Goal: Transaction & Acquisition: Book appointment/travel/reservation

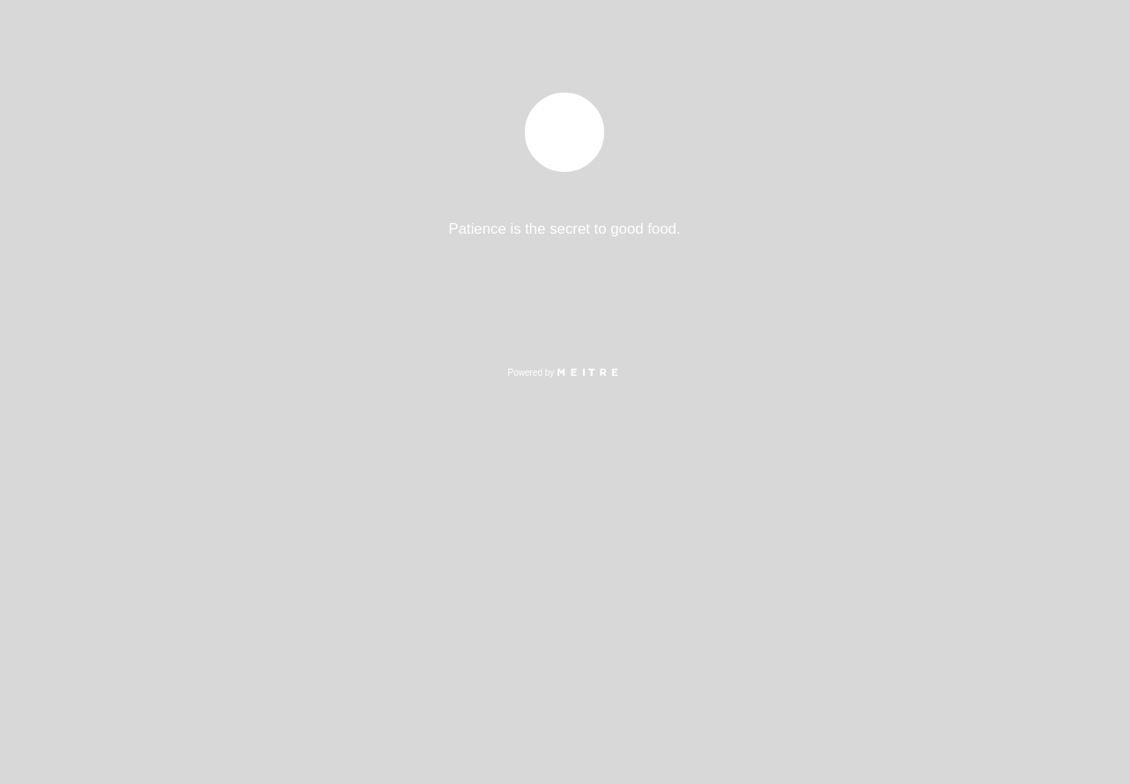
select select "es"
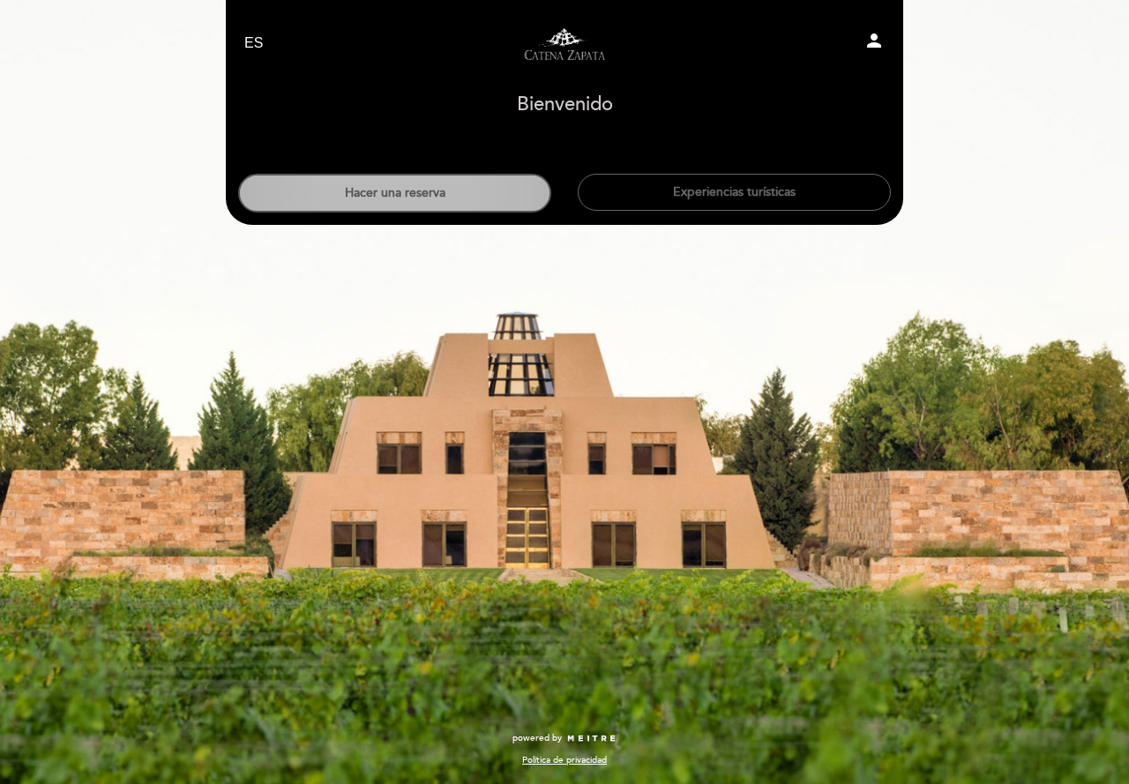
click at [474, 188] on button "Hacer una reserva" at bounding box center [394, 193] width 313 height 39
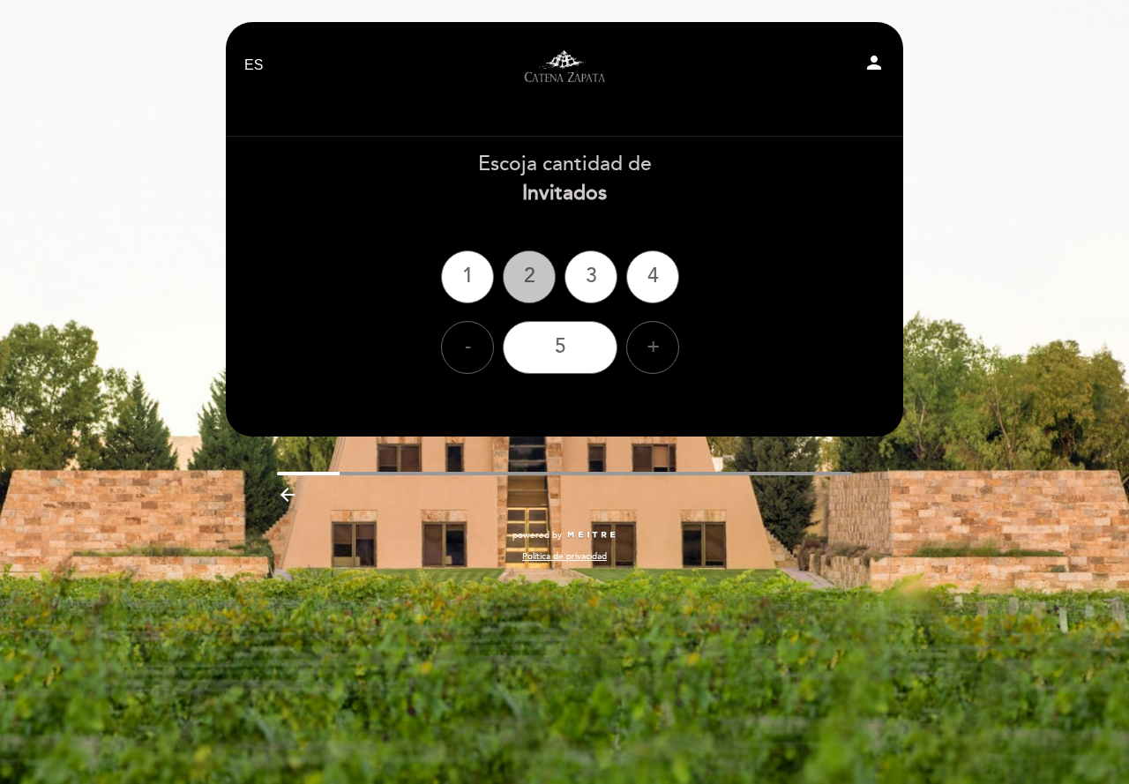
click at [516, 279] on div "2" at bounding box center [529, 276] width 53 height 53
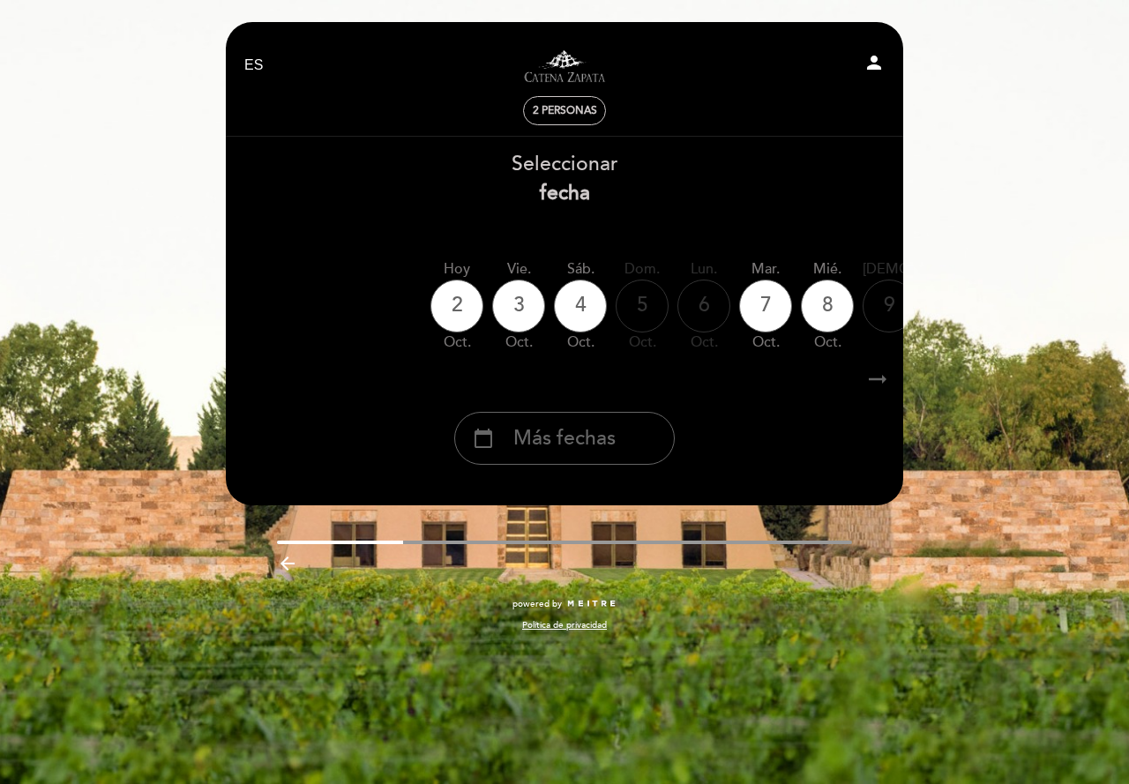
click at [875, 382] on icon "arrow_right_alt" at bounding box center [877, 380] width 26 height 38
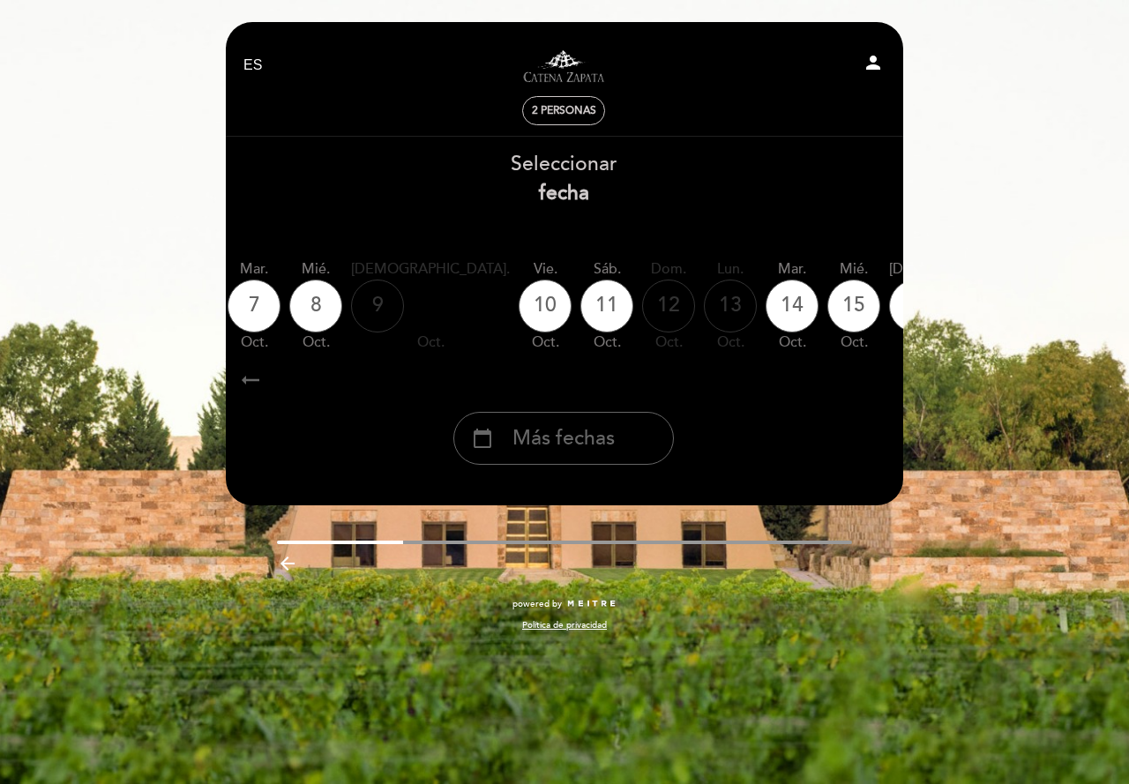
scroll to position [0, 514]
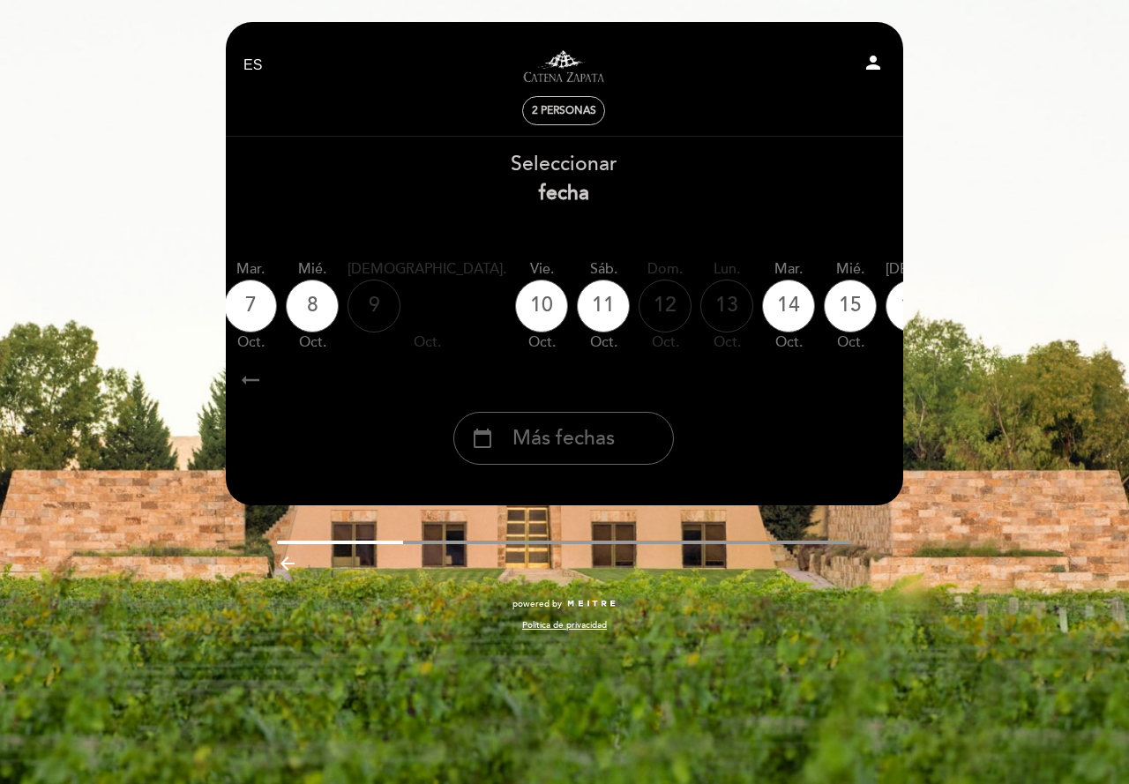
click at [875, 382] on icon "arrow_right_alt" at bounding box center [876, 380] width 26 height 38
click at [1069, 304] on icon "calendar_today" at bounding box center [1079, 305] width 21 height 30
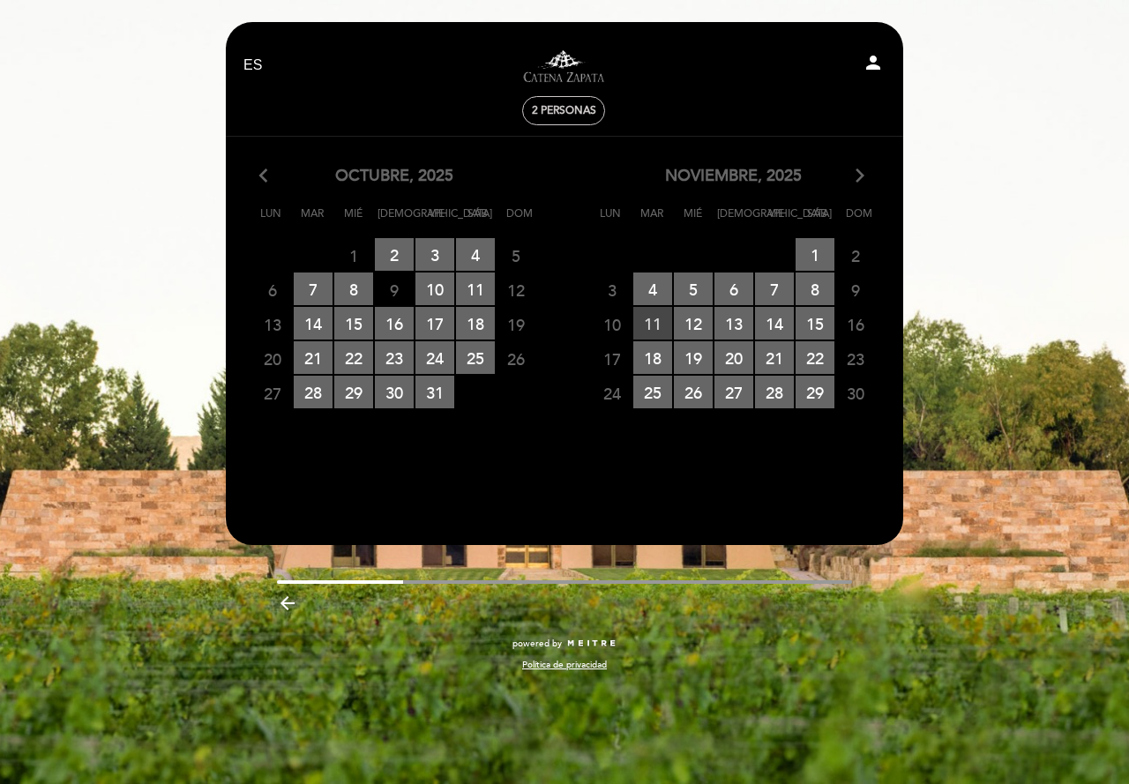
click at [649, 319] on span "11 RESERVAS DISPONIBLES" at bounding box center [652, 323] width 39 height 33
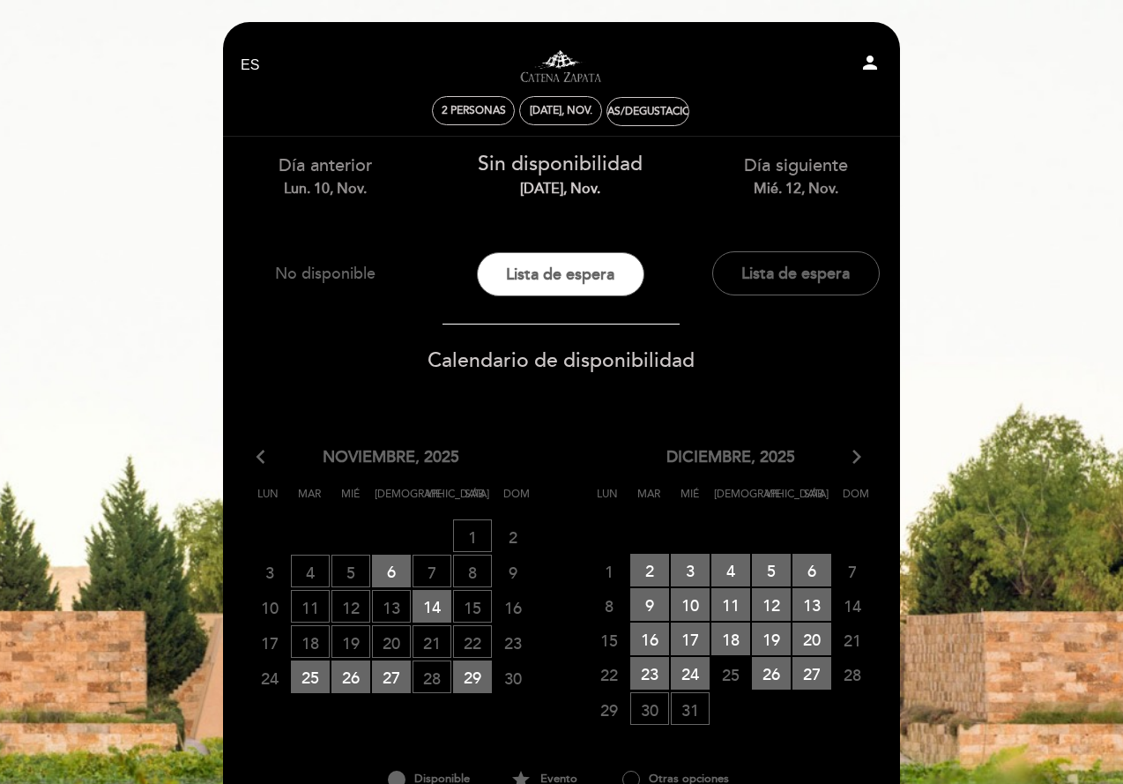
click at [854, 457] on icon "arrow_forward_ios" at bounding box center [857, 457] width 16 height 23
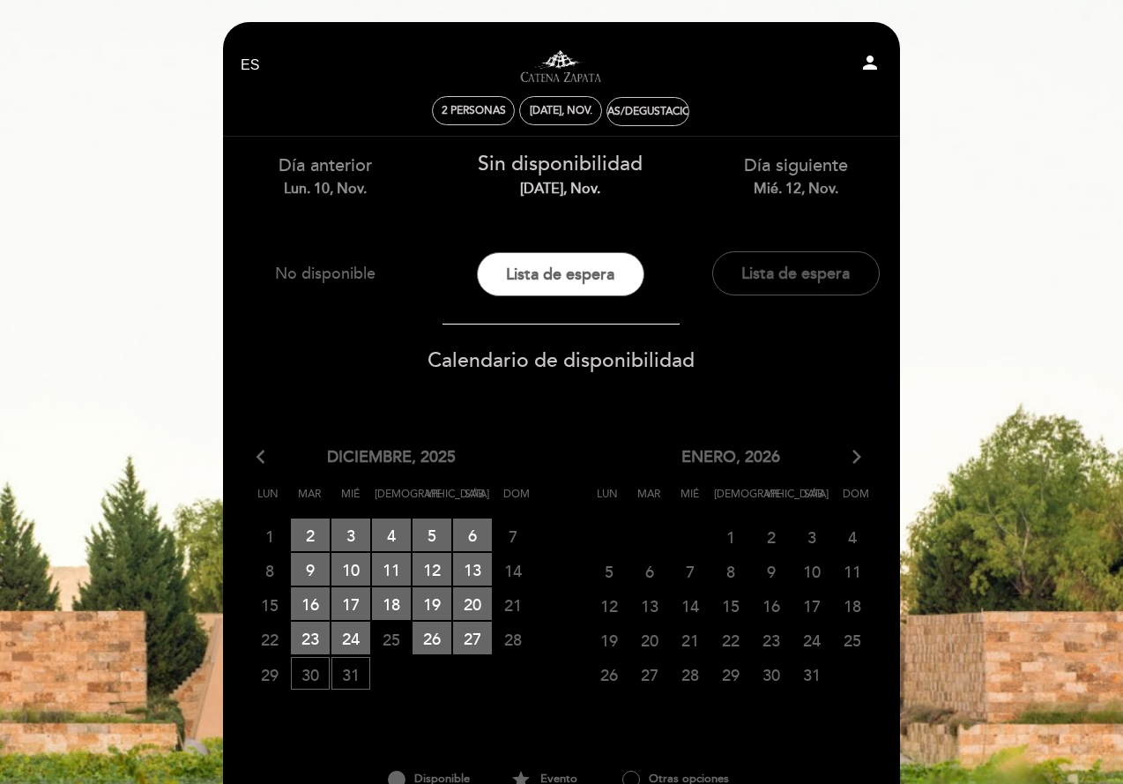
click at [814, 271] on button "Lista de espera" at bounding box center [796, 273] width 168 height 44
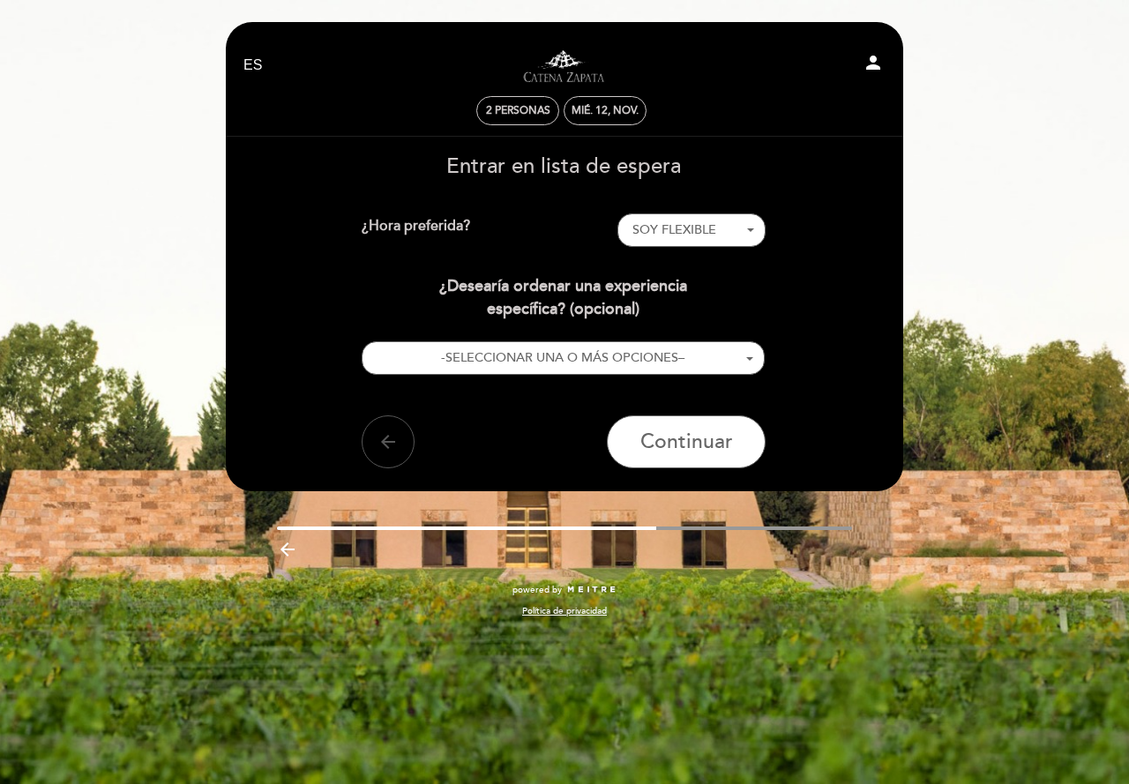
click at [377, 450] on icon "arrow_back" at bounding box center [387, 441] width 21 height 21
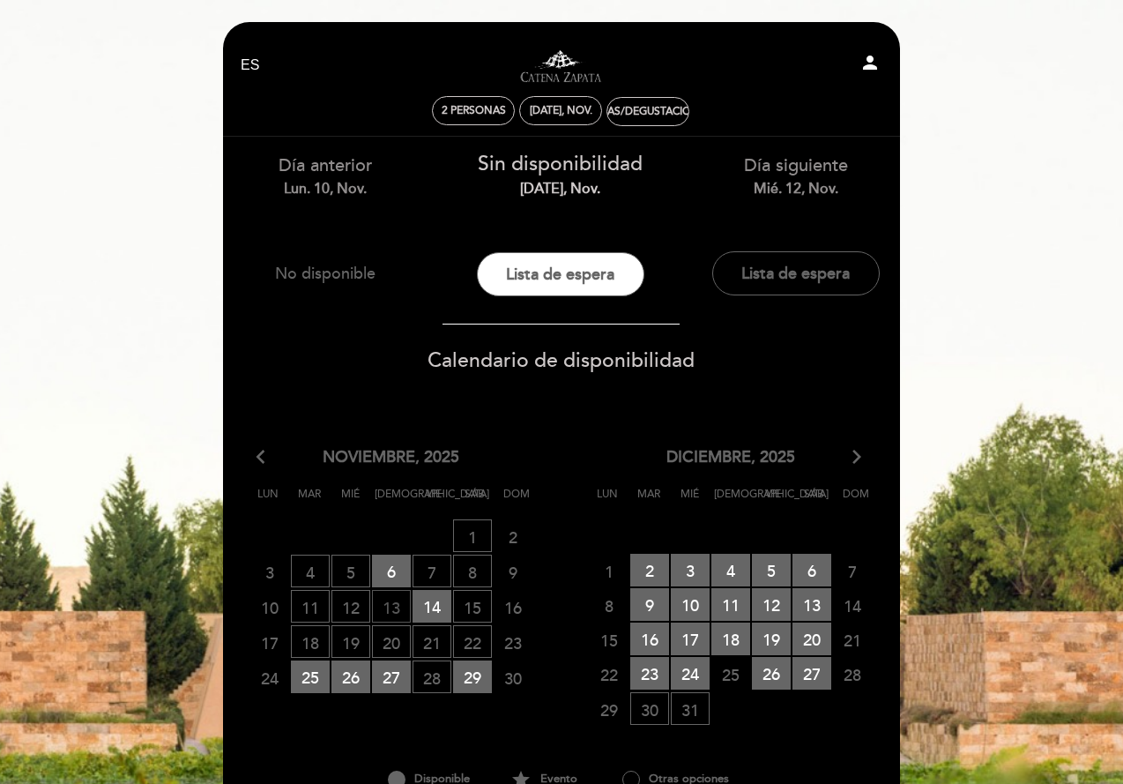
click at [387, 608] on span "13 LISTA DE ESPERA" at bounding box center [391, 606] width 39 height 33
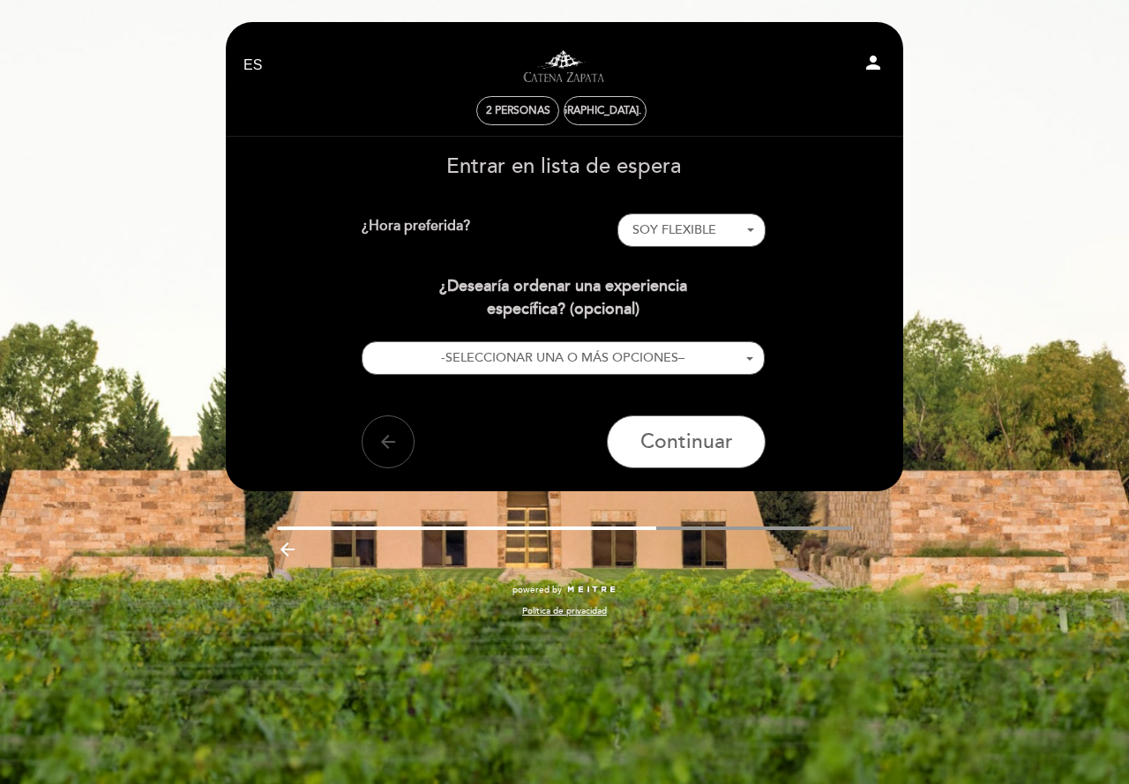
click at [385, 433] on icon "arrow_back" at bounding box center [387, 441] width 21 height 21
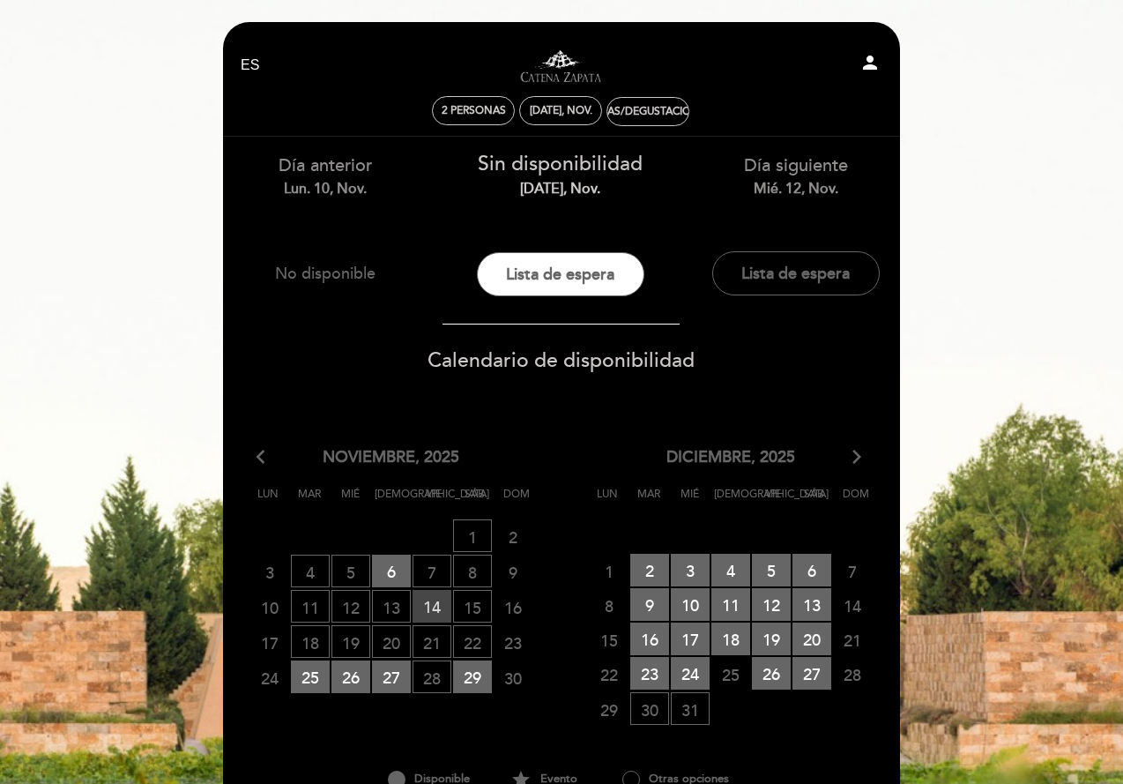
click at [431, 607] on span "14 RESERVAS DISPONIBLES" at bounding box center [432, 606] width 39 height 33
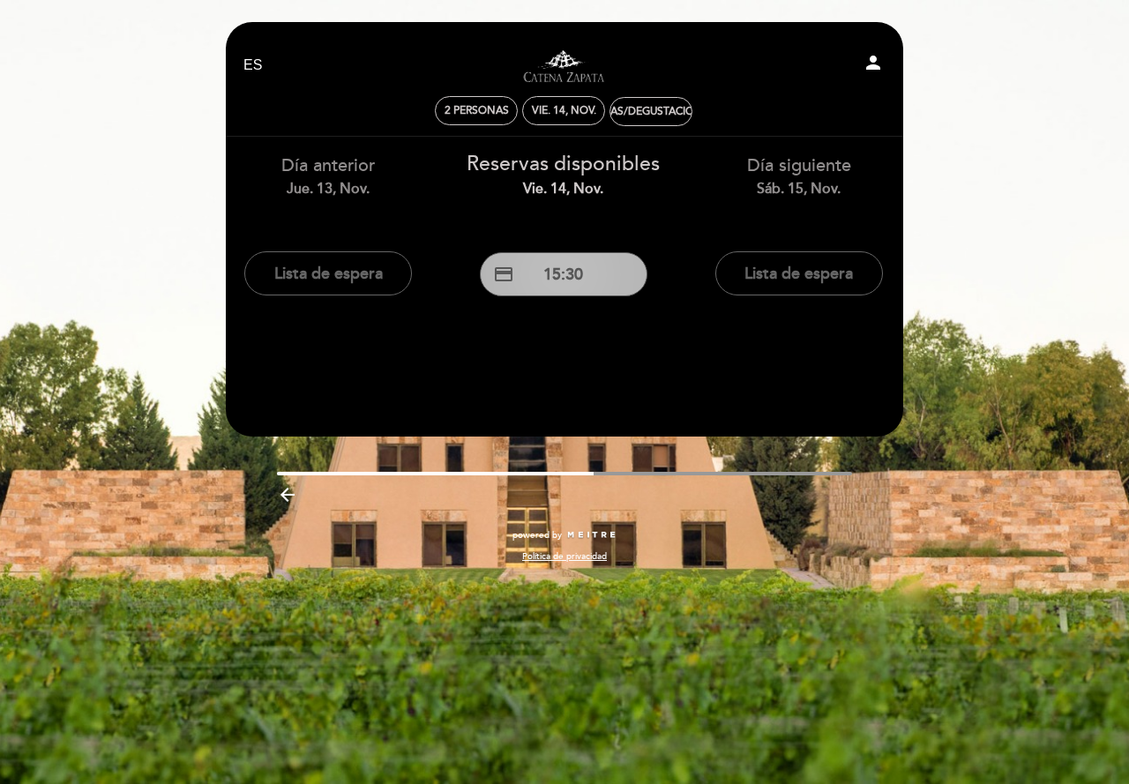
click at [569, 268] on button "credit_card 15:30" at bounding box center [564, 274] width 168 height 44
